Goal: Transaction & Acquisition: Purchase product/service

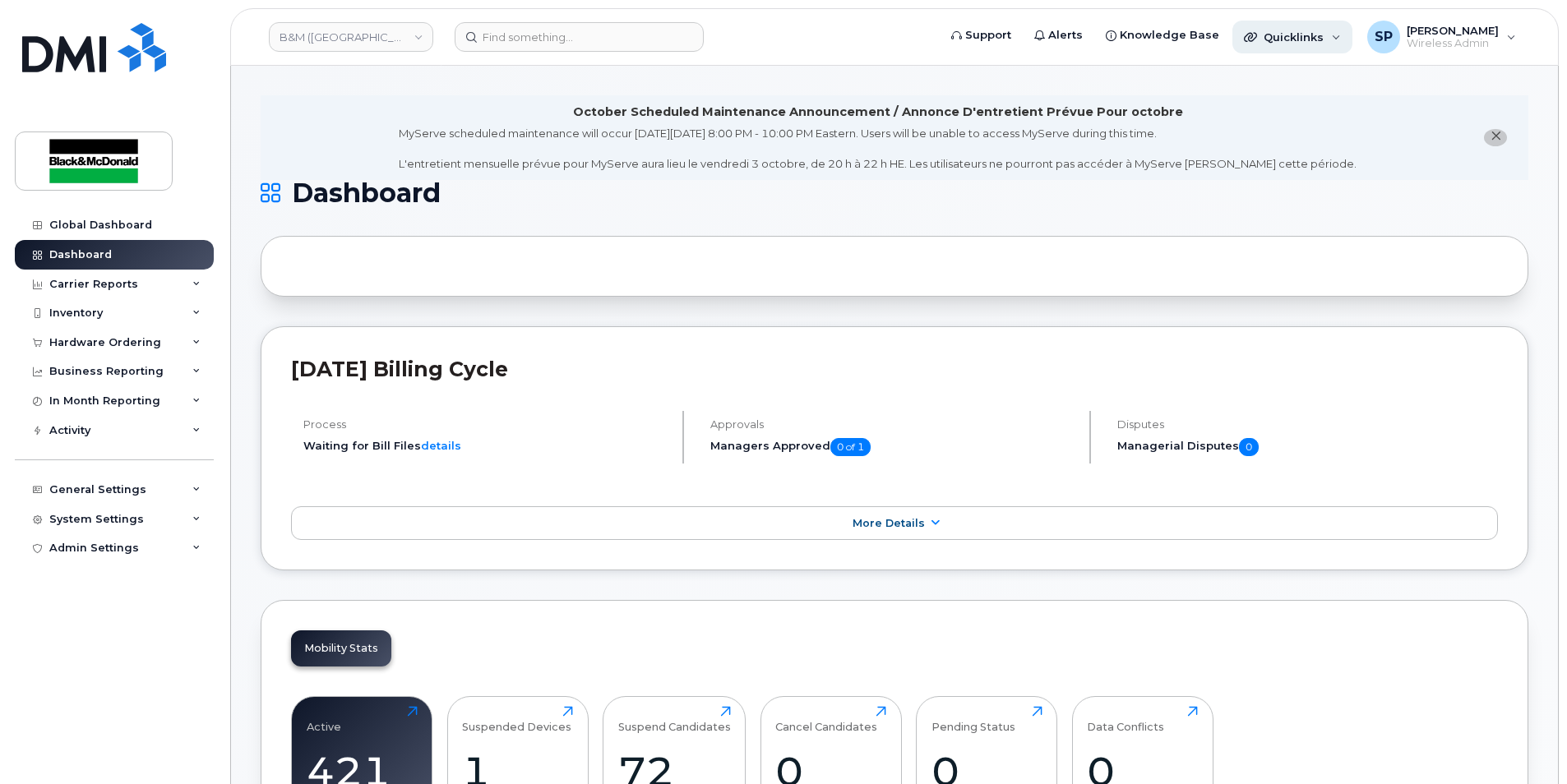
click at [1296, 28] on div "Quicklinks" at bounding box center [1292, 36] width 120 height 33
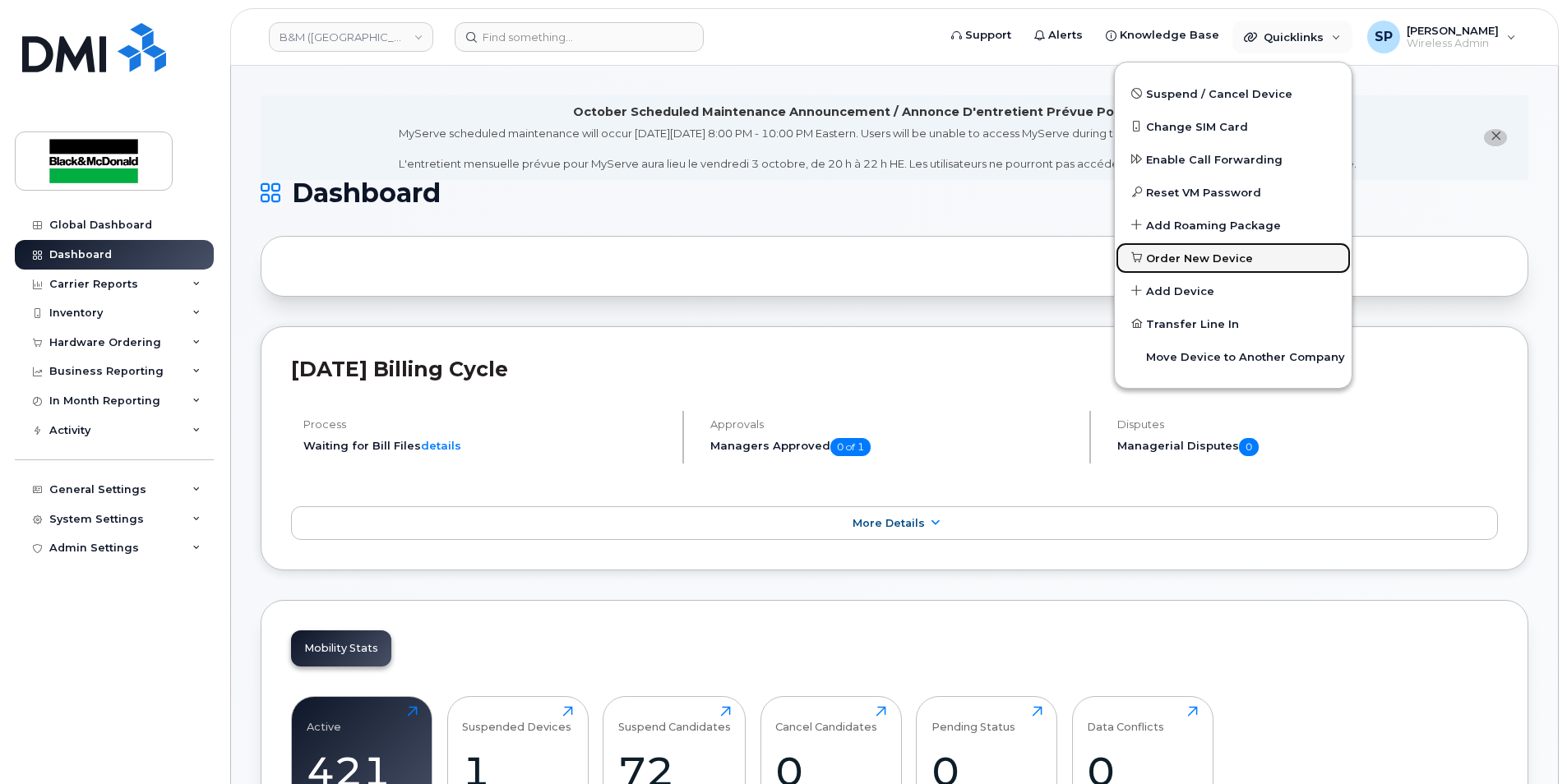
drag, startPoint x: 1188, startPoint y: 264, endPoint x: 1057, endPoint y: 264, distance: 131.0
click at [1188, 264] on span "Order New Device" at bounding box center [1200, 259] width 107 height 16
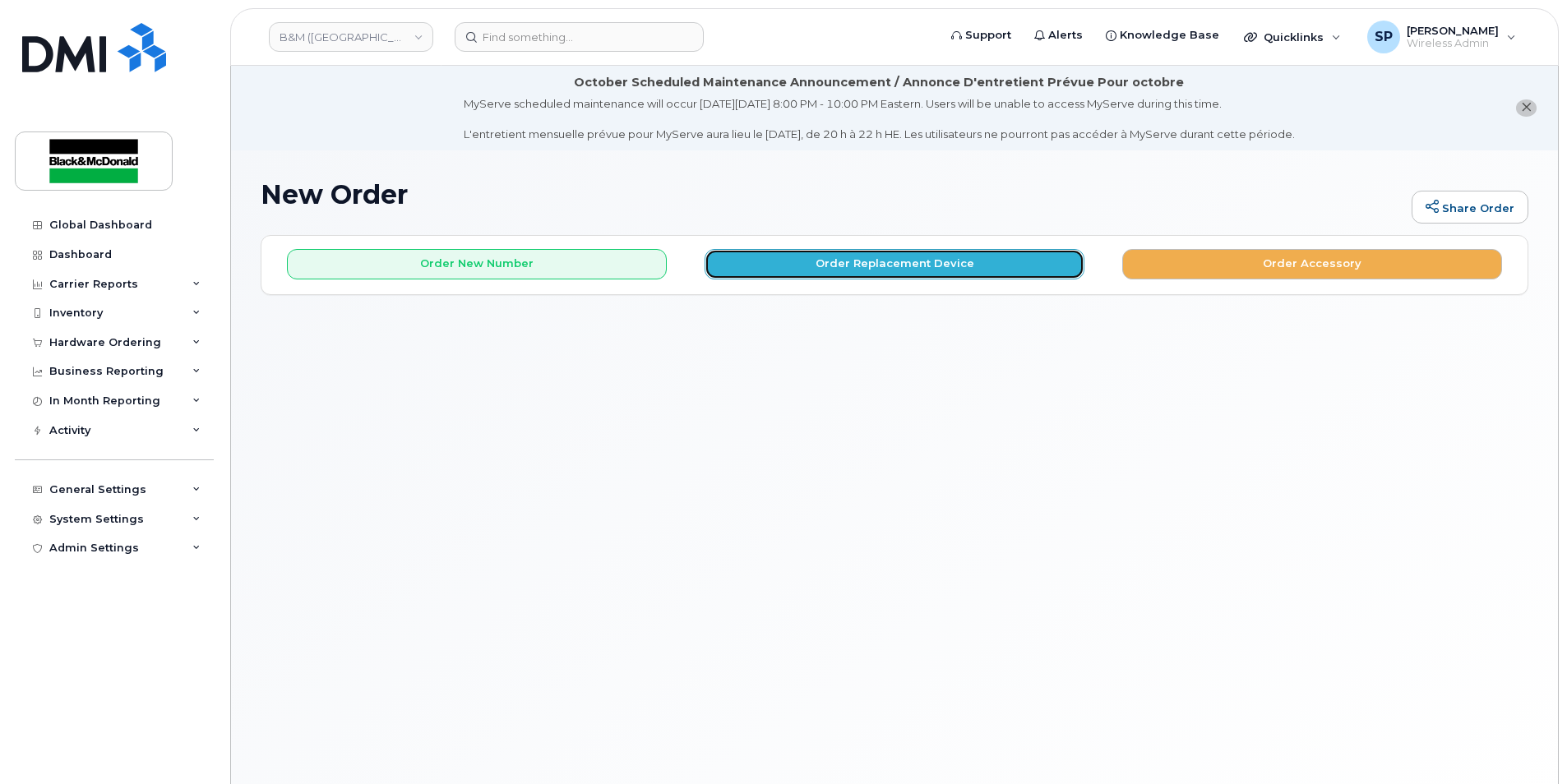
click at [981, 262] on button "Order Replacement Device" at bounding box center [894, 264] width 380 height 30
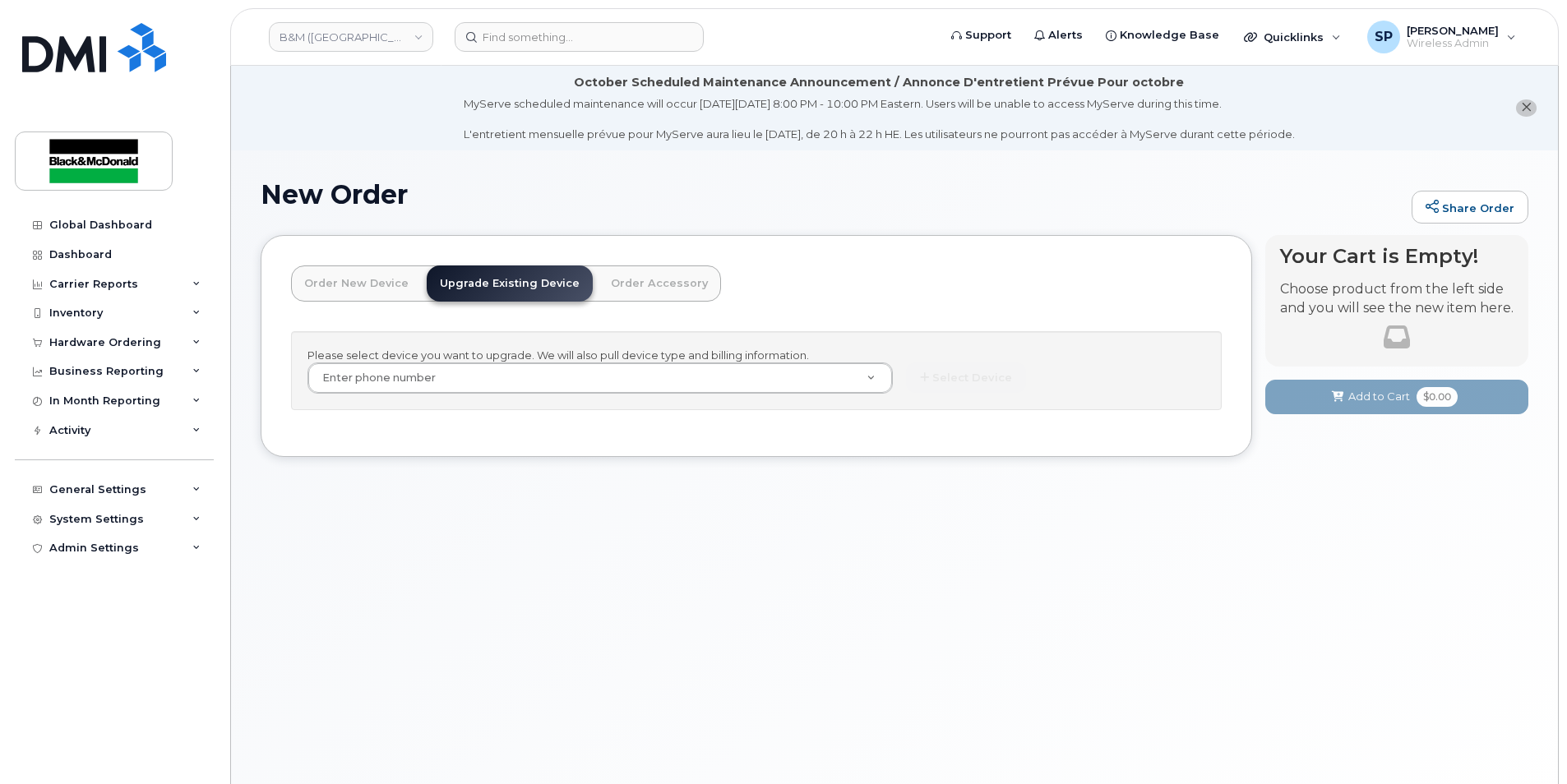
click at [395, 278] on link "Order New Device" at bounding box center [356, 284] width 131 height 36
